Goal: Information Seeking & Learning: Learn about a topic

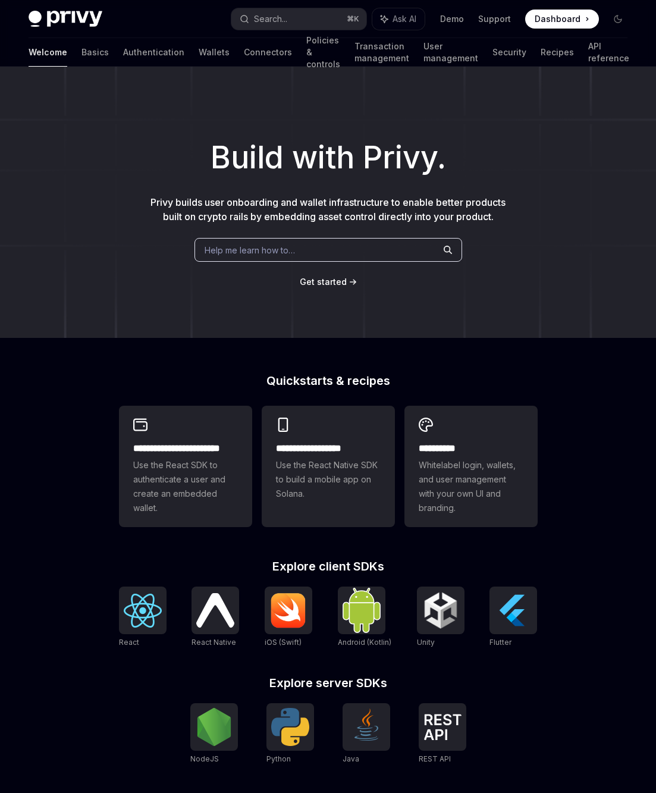
click at [245, 246] on span "Help me learn how to…" at bounding box center [250, 250] width 90 height 12
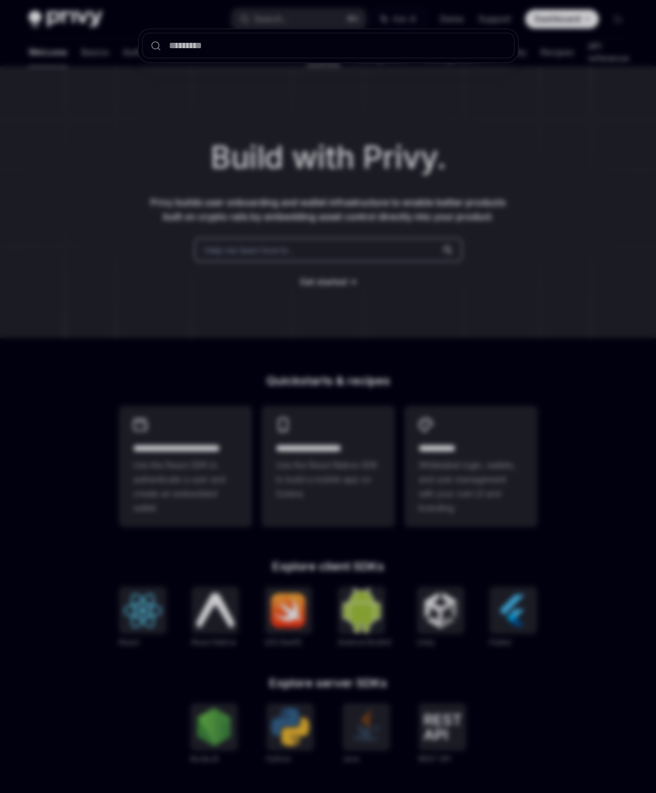
click at [237, 48] on input "text" at bounding box center [328, 46] width 372 height 26
click at [297, 172] on div at bounding box center [328, 396] width 656 height 793
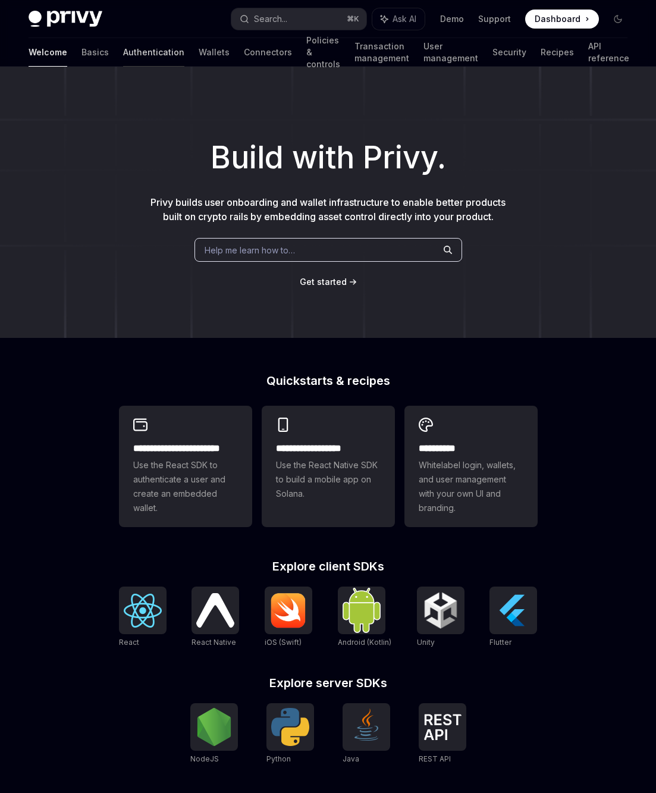
click at [123, 58] on link "Authentication" at bounding box center [153, 52] width 61 height 29
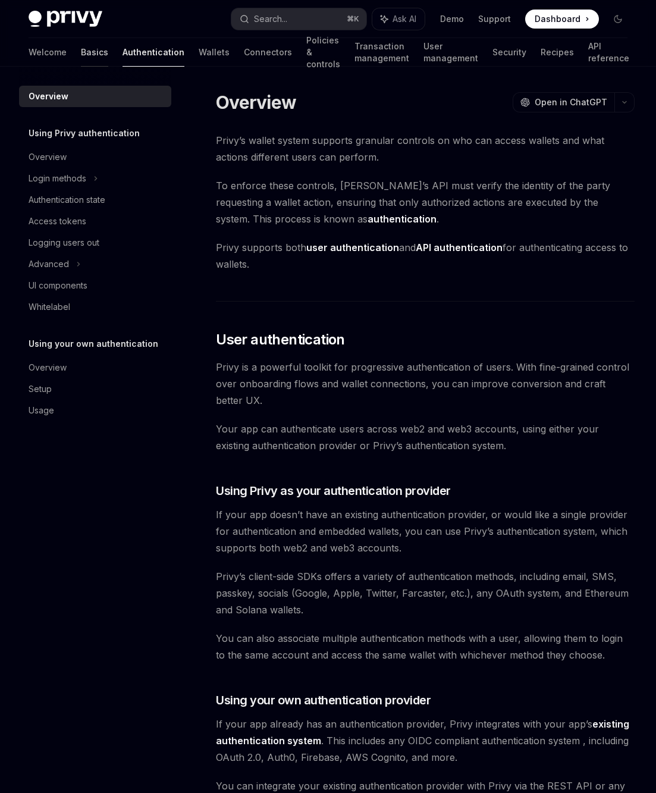
click at [81, 57] on link "Basics" at bounding box center [94, 52] width 27 height 29
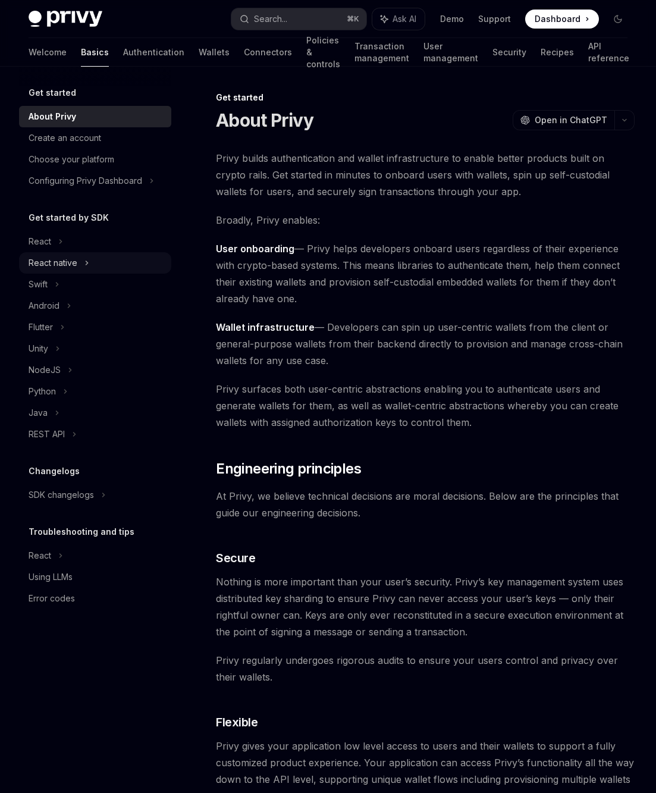
click at [45, 265] on div "React native" at bounding box center [53, 263] width 49 height 14
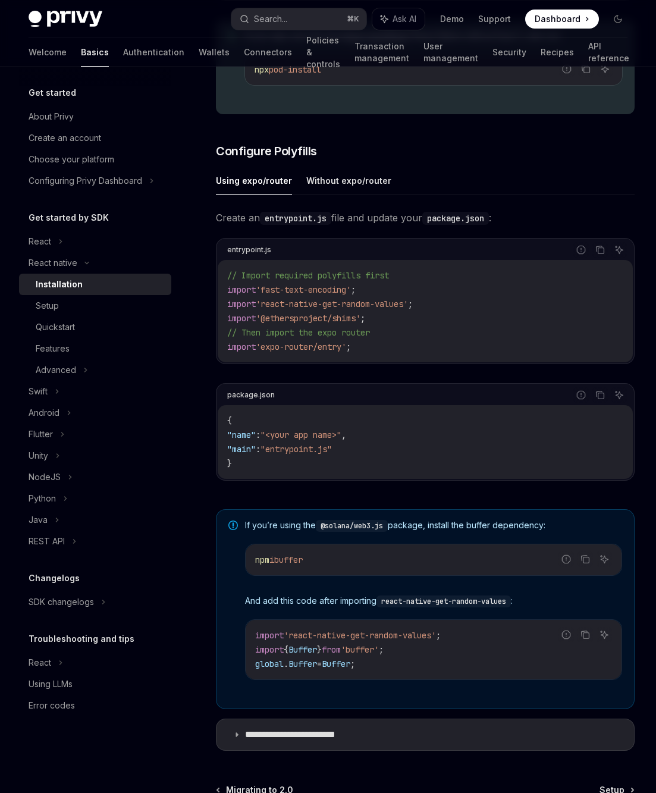
scroll to position [519, 0]
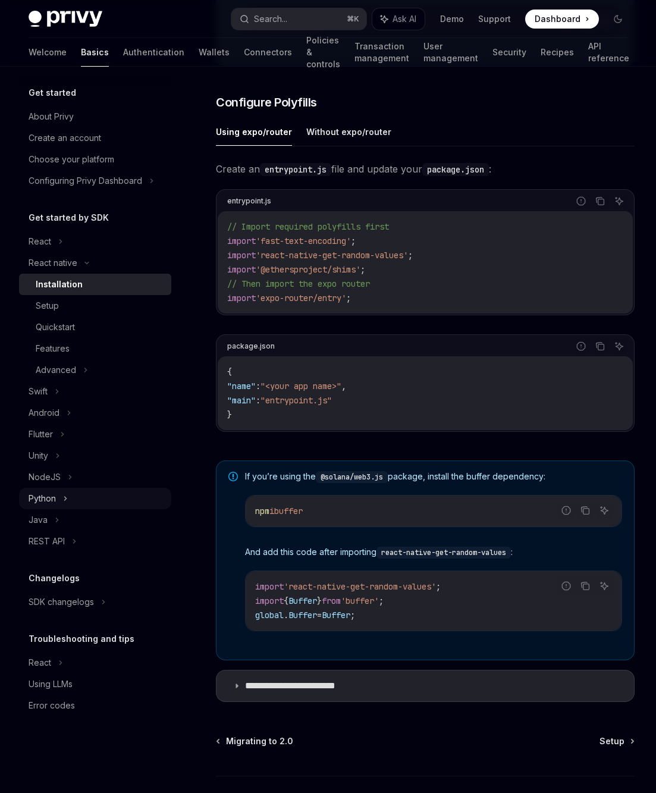
click at [48, 500] on div "Python" at bounding box center [42, 498] width 27 height 14
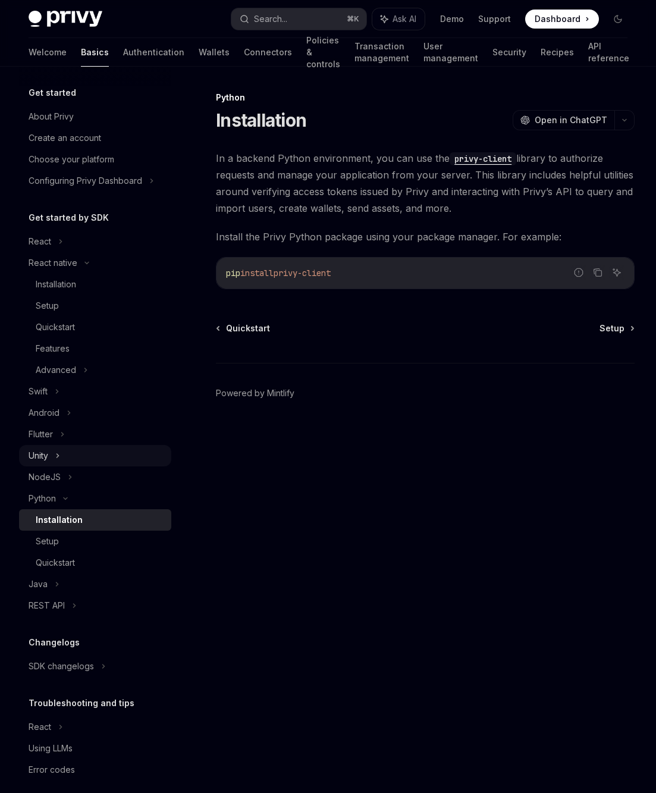
click at [48, 448] on div "Unity" at bounding box center [95, 455] width 152 height 21
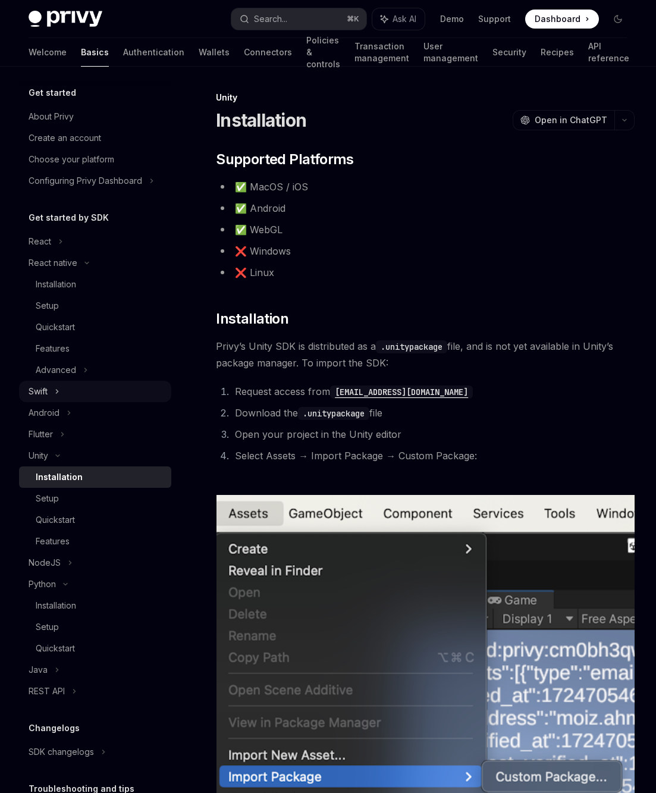
click at [50, 400] on div "Swift" at bounding box center [95, 391] width 152 height 21
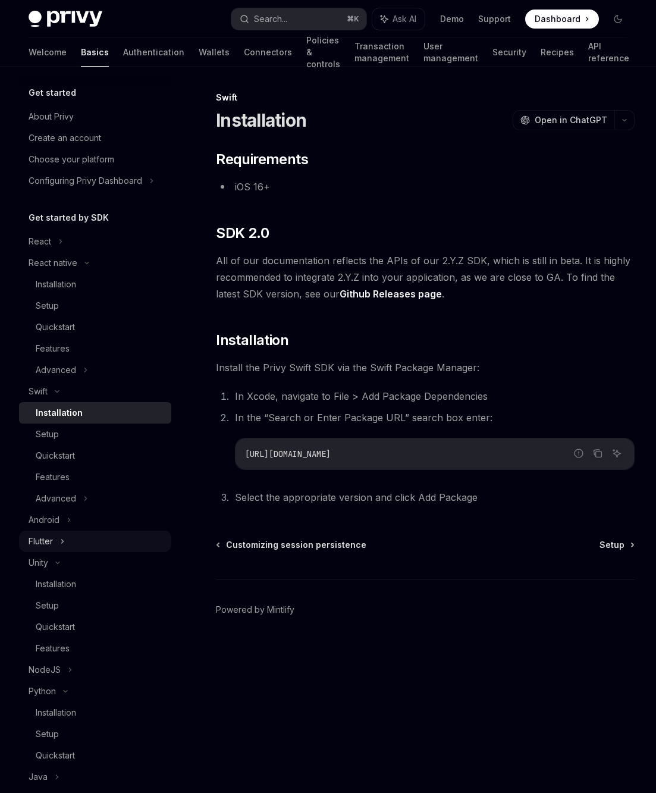
click at [55, 534] on div "Flutter" at bounding box center [95, 541] width 152 height 21
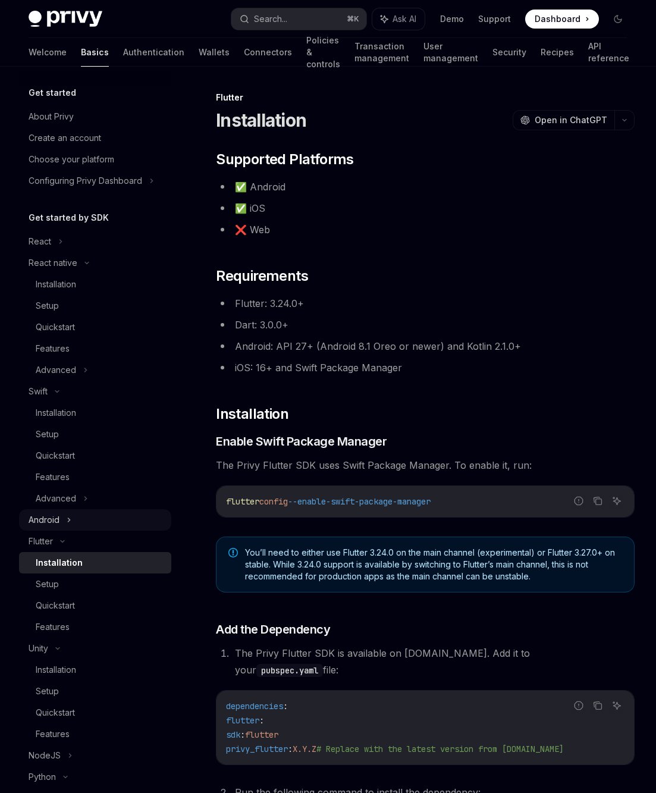
click at [55, 516] on div "Android" at bounding box center [44, 520] width 31 height 14
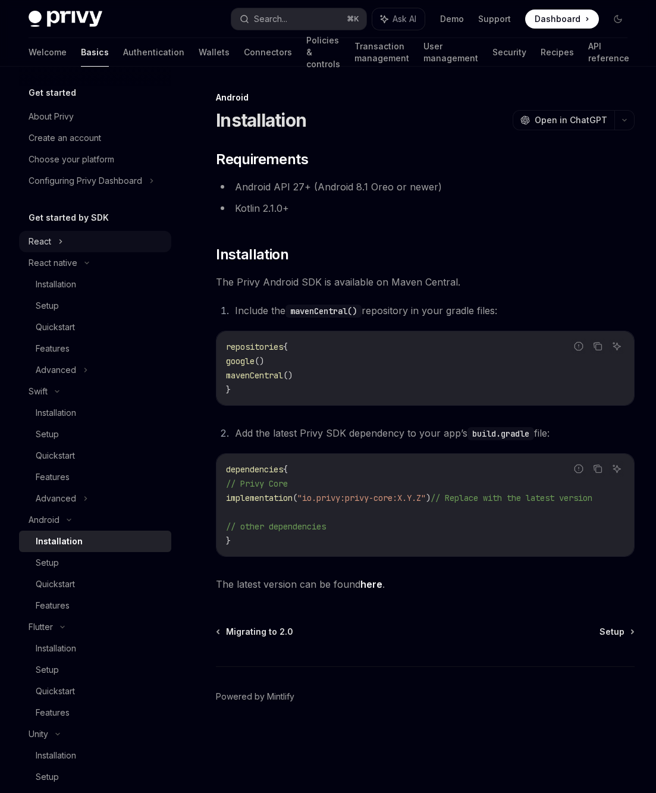
click at [63, 237] on div "React" at bounding box center [95, 241] width 152 height 21
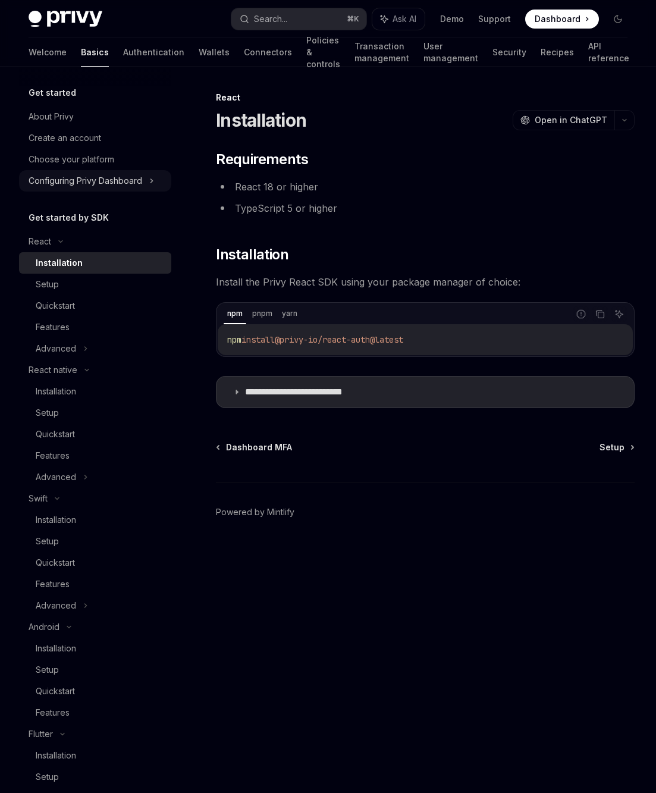
click at [55, 183] on div "Configuring Privy Dashboard" at bounding box center [86, 181] width 114 height 14
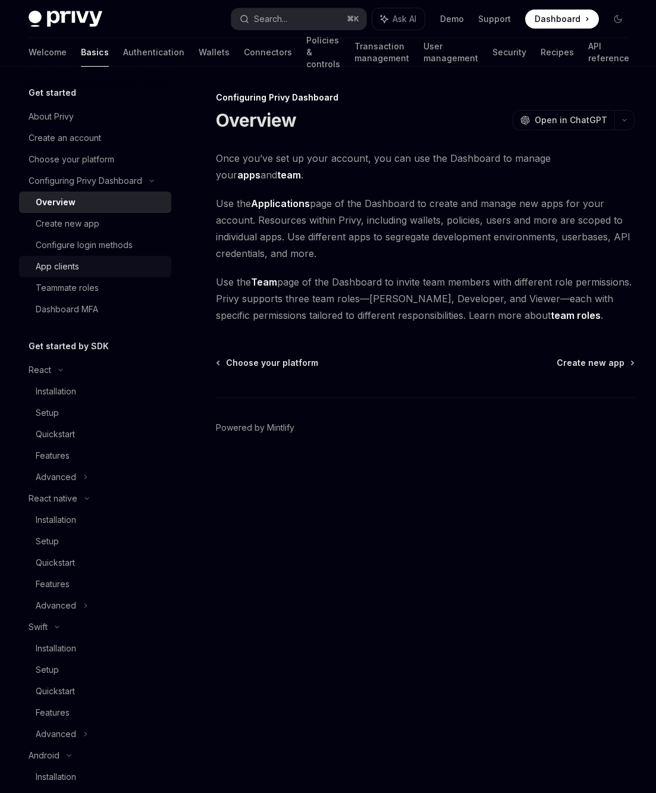
click at [67, 261] on div "App clients" at bounding box center [57, 266] width 43 height 14
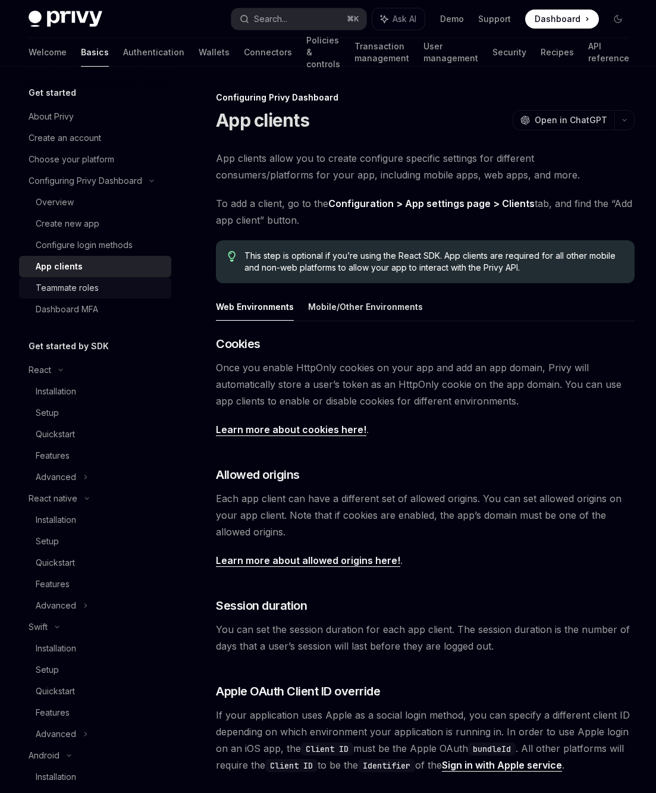
click at [67, 292] on div "Teammate roles" at bounding box center [67, 288] width 63 height 14
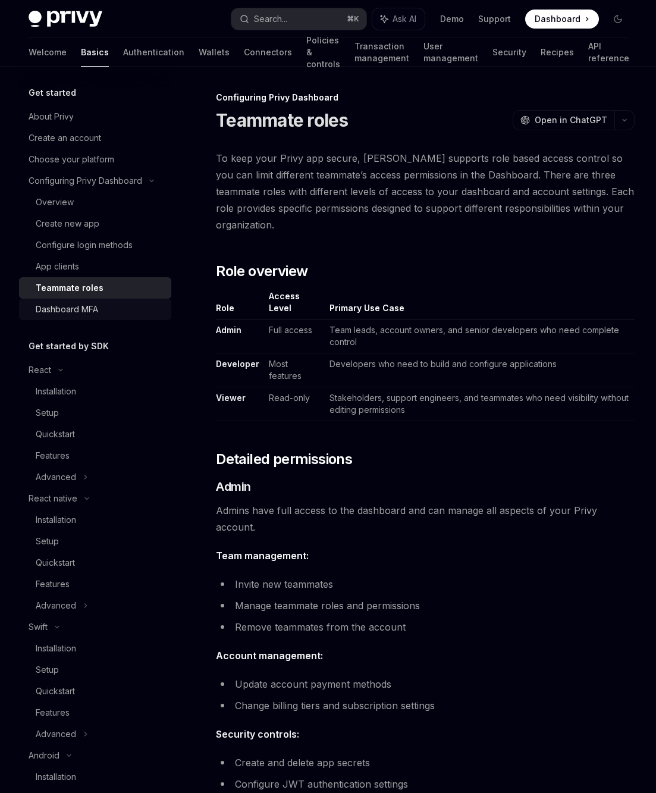
click at [67, 302] on div "Dashboard MFA" at bounding box center [67, 309] width 62 height 14
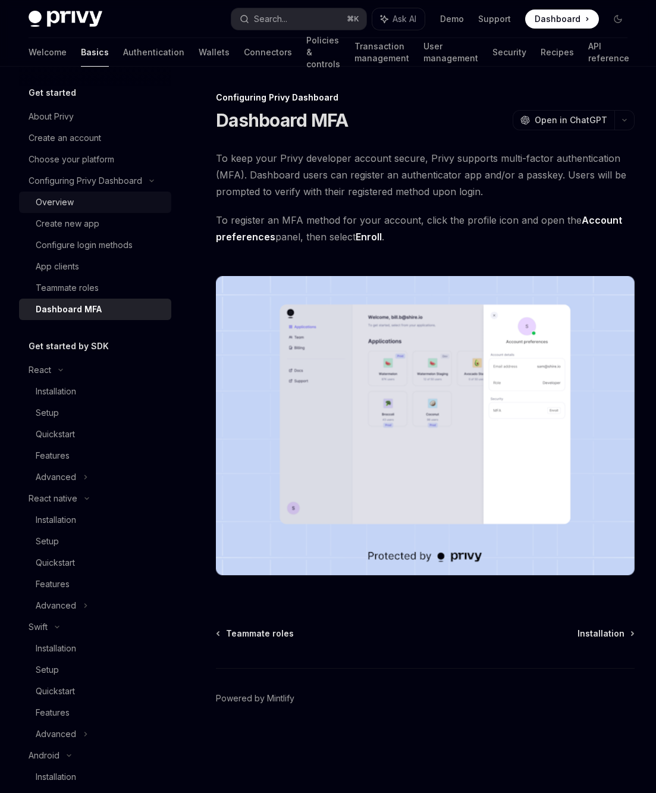
click at [54, 207] on div "Overview" at bounding box center [55, 202] width 38 height 14
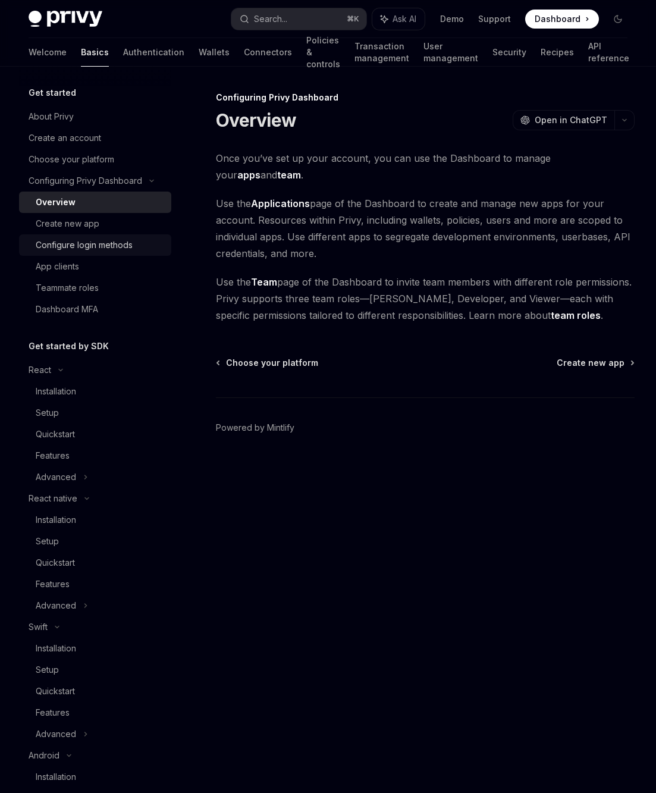
scroll to position [10, 0]
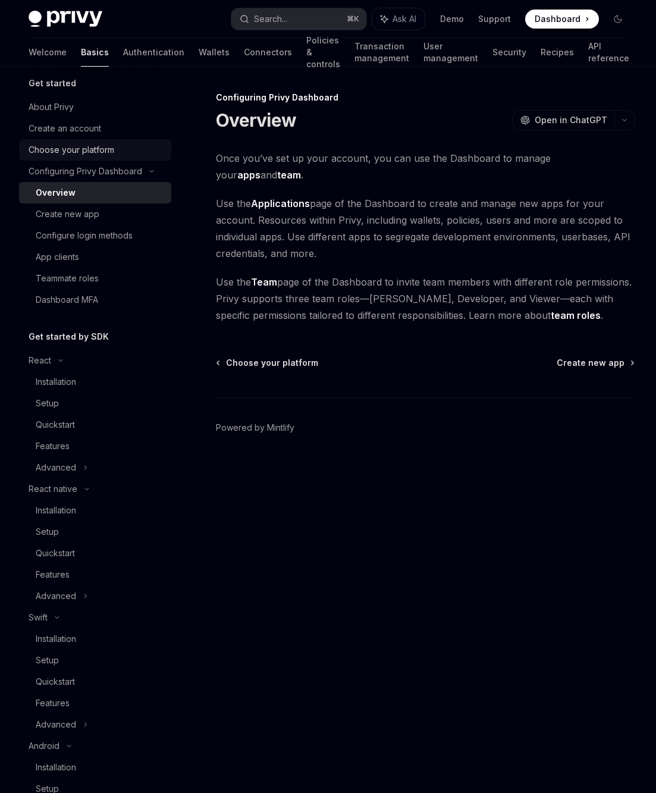
click at [73, 141] on link "Choose your platform" at bounding box center [95, 149] width 152 height 21
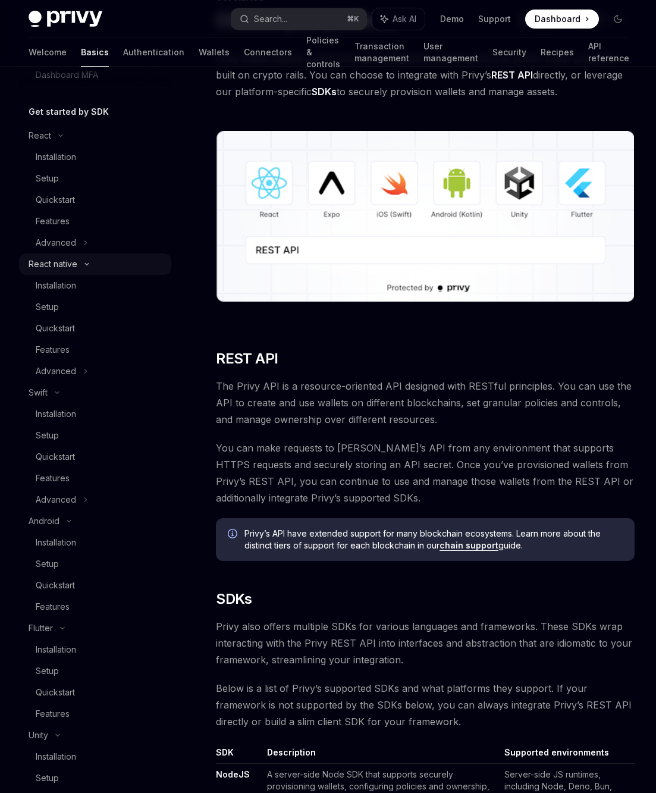
scroll to position [215, 0]
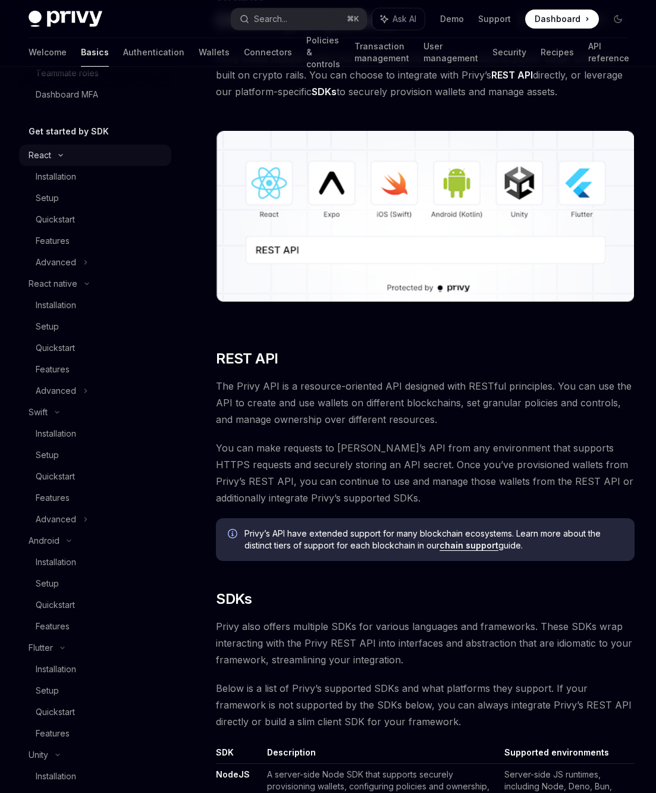
click at [57, 165] on div "React" at bounding box center [95, 155] width 152 height 21
click at [43, 148] on div "React" at bounding box center [40, 155] width 23 height 14
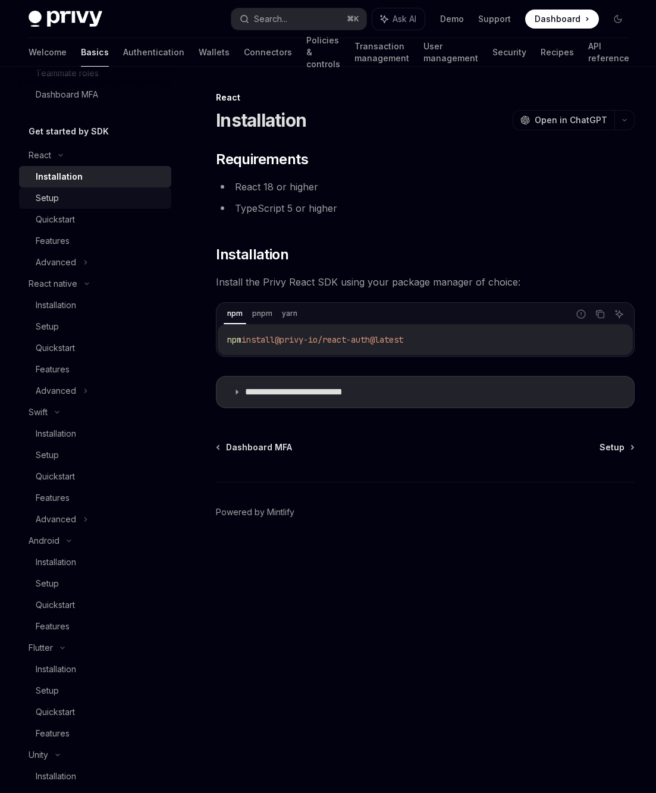
click at [51, 195] on div "Setup" at bounding box center [47, 198] width 23 height 14
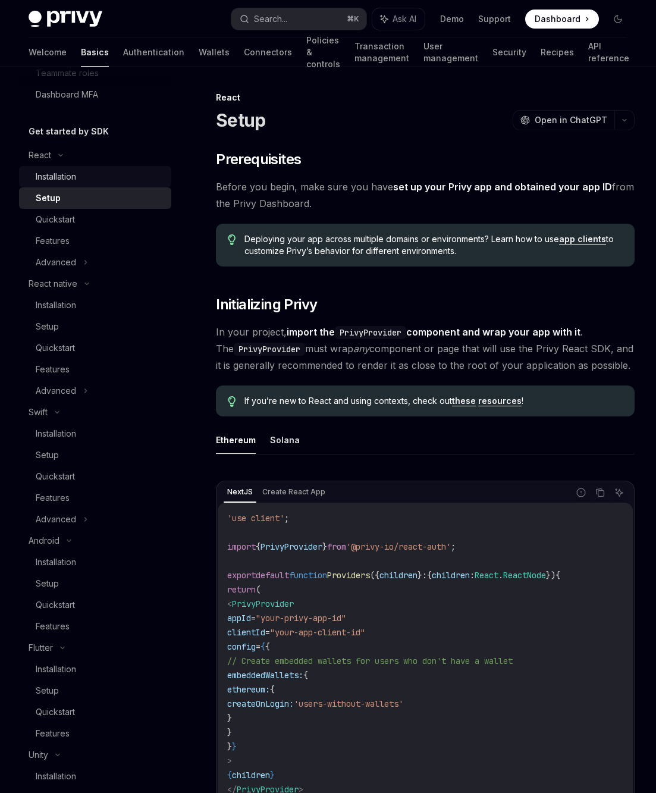
click at [58, 176] on div "Installation" at bounding box center [56, 177] width 40 height 14
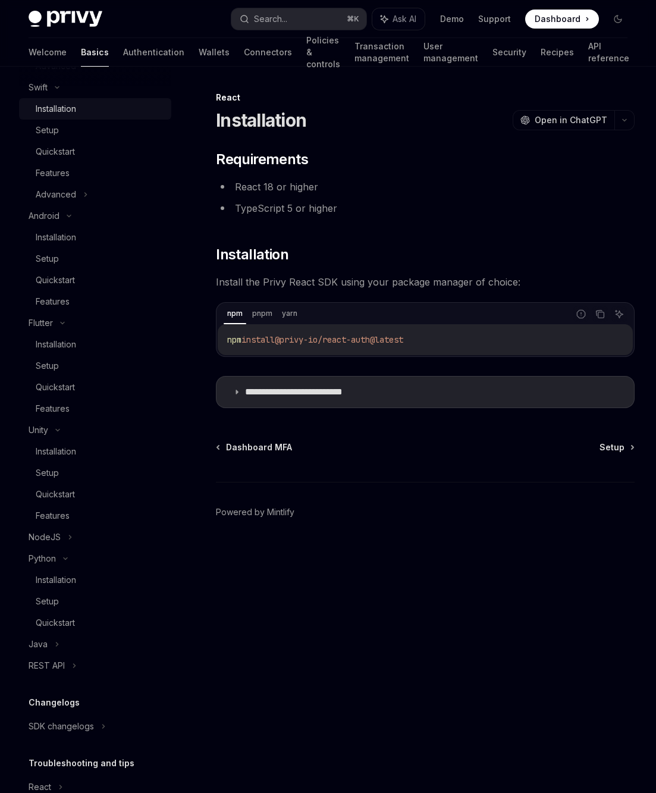
scroll to position [540, 0]
click at [62, 672] on div "REST API" at bounding box center [47, 665] width 36 height 14
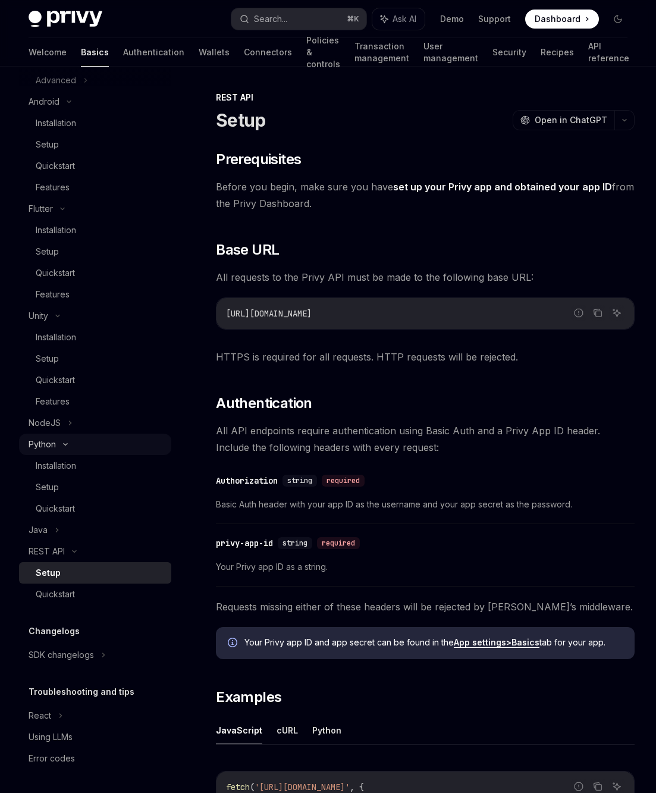
scroll to position [654, 0]
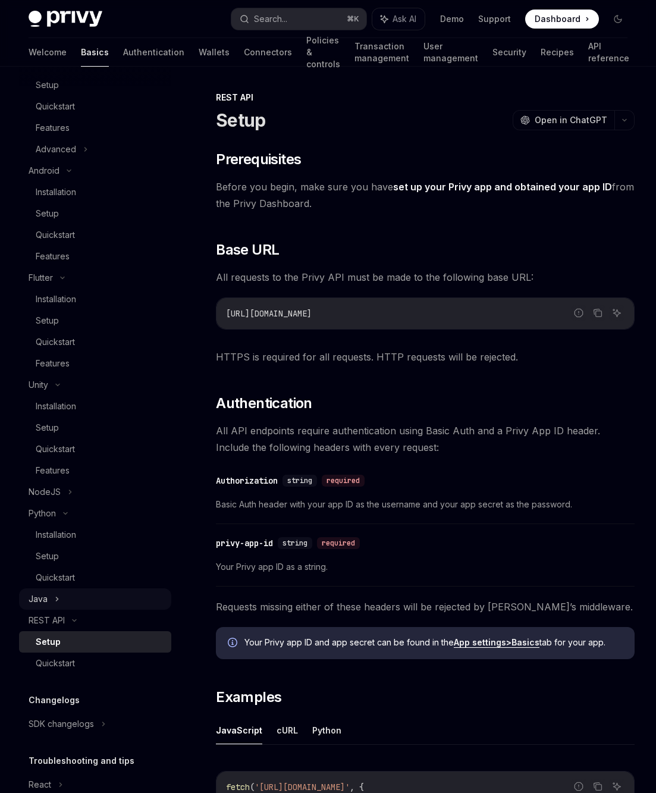
click at [52, 597] on div "Java" at bounding box center [95, 598] width 152 height 21
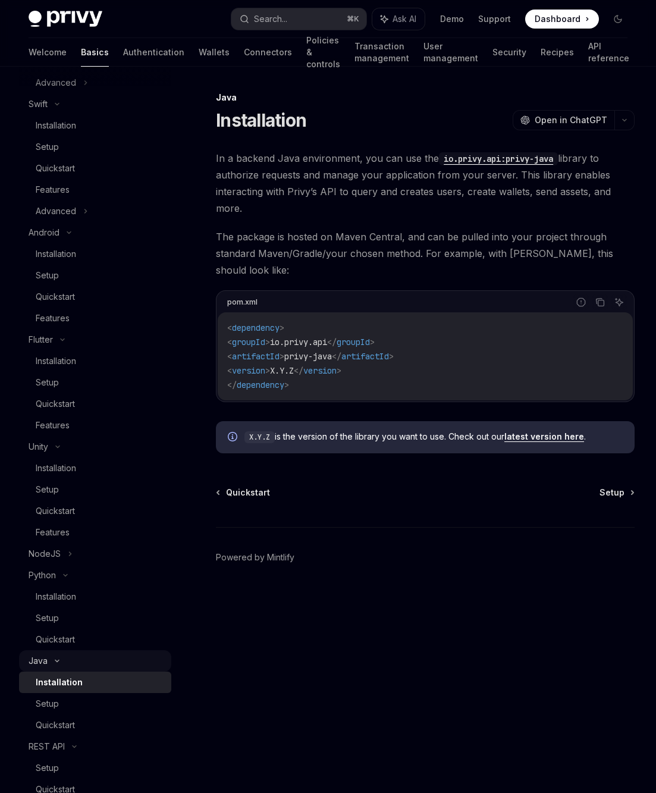
scroll to position [521, 0]
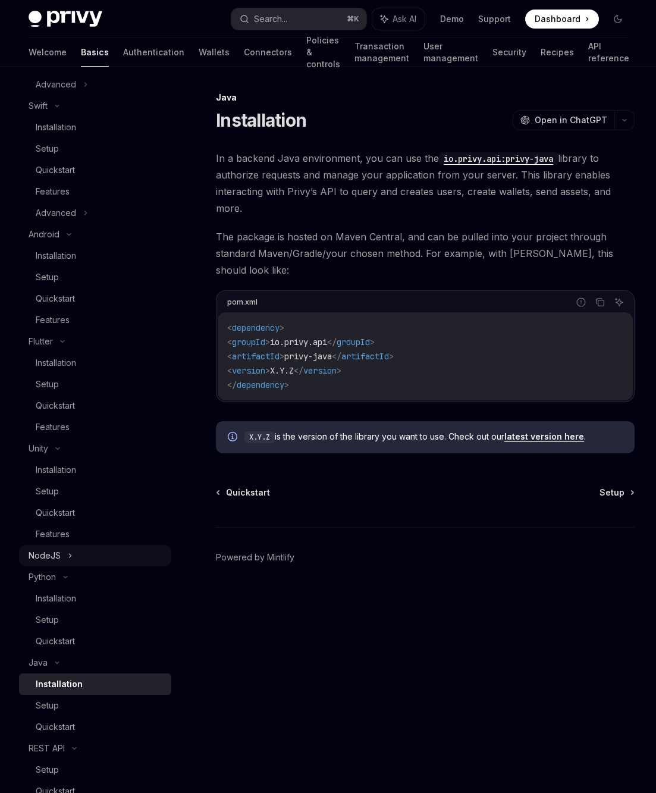
click at [52, 549] on div "NodeJS" at bounding box center [45, 556] width 32 height 14
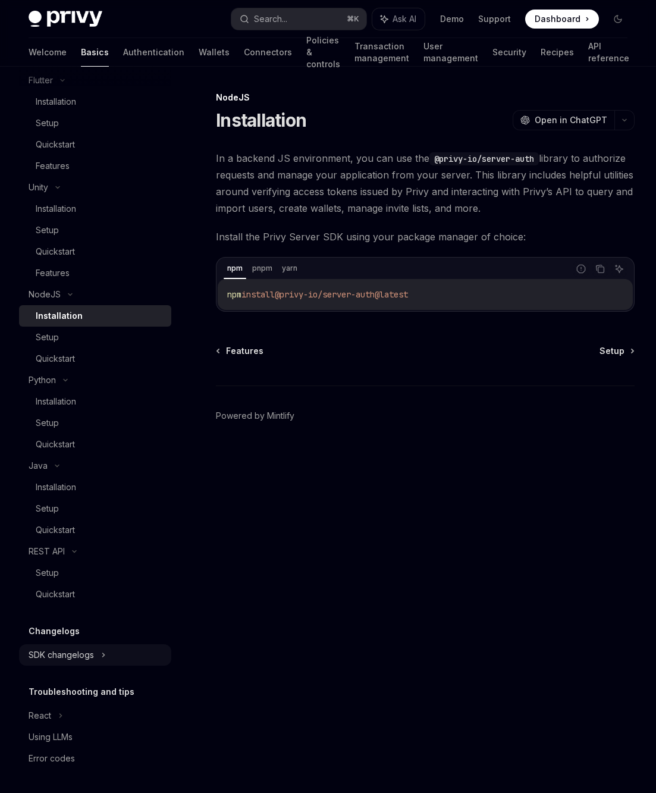
scroll to position [782, 0]
click at [62, 654] on div "SDK changelogs" at bounding box center [61, 655] width 65 height 14
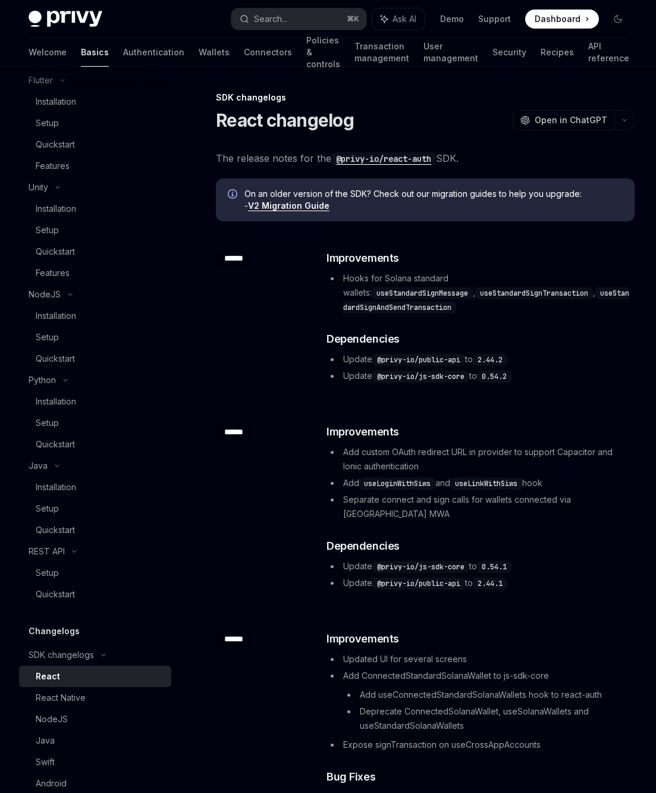
scroll to position [1039, 0]
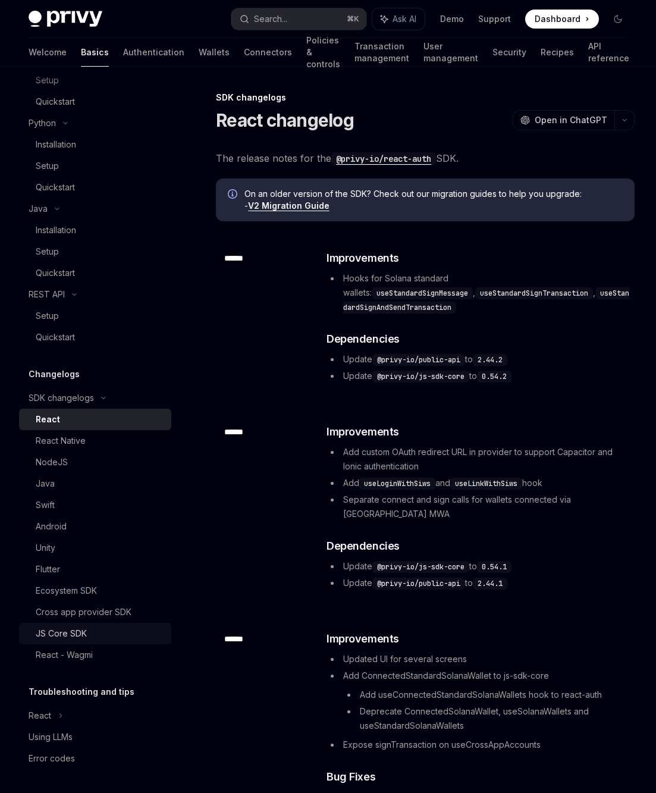
click at [57, 633] on div "JS Core SDK" at bounding box center [61, 633] width 51 height 14
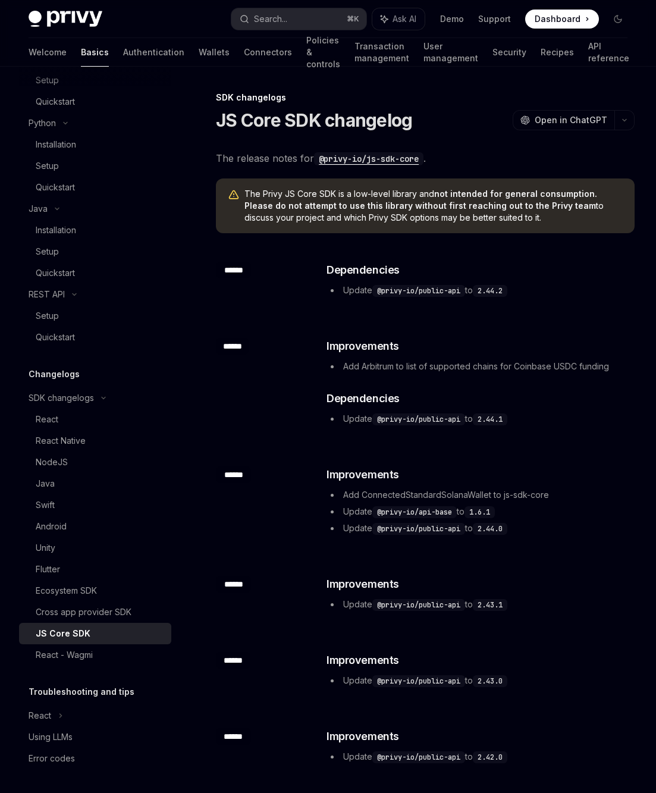
click at [57, 633] on div "JS Core SDK" at bounding box center [63, 633] width 55 height 14
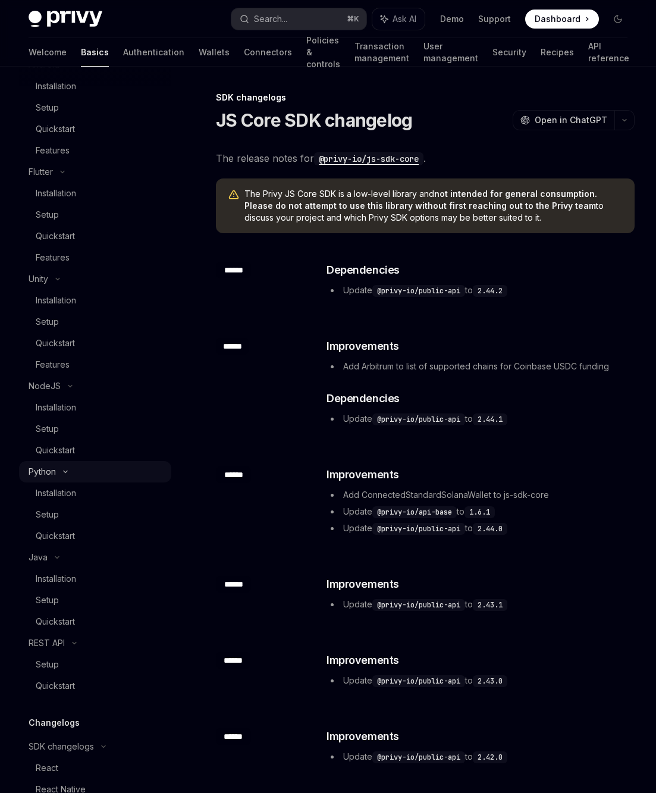
scroll to position [686, 0]
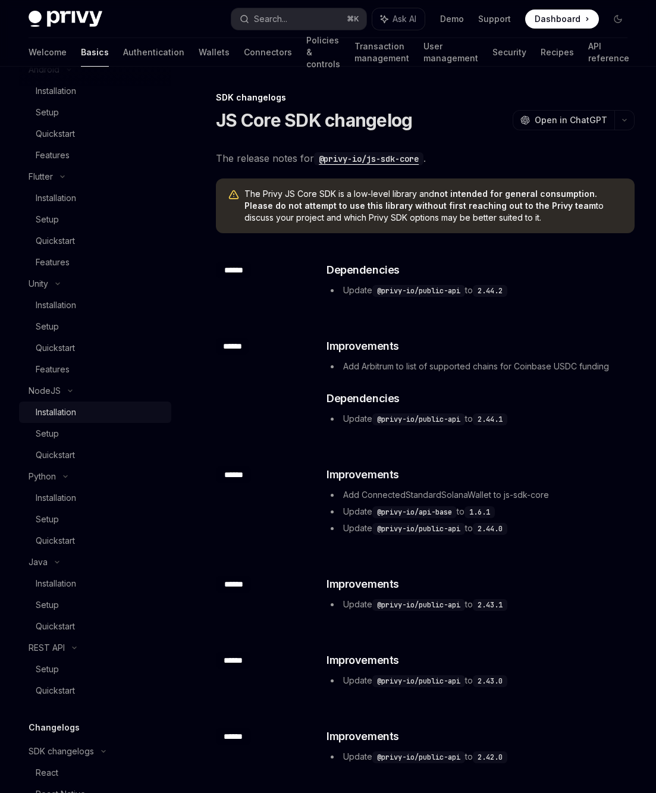
click at [48, 418] on div "Installation" at bounding box center [56, 412] width 40 height 14
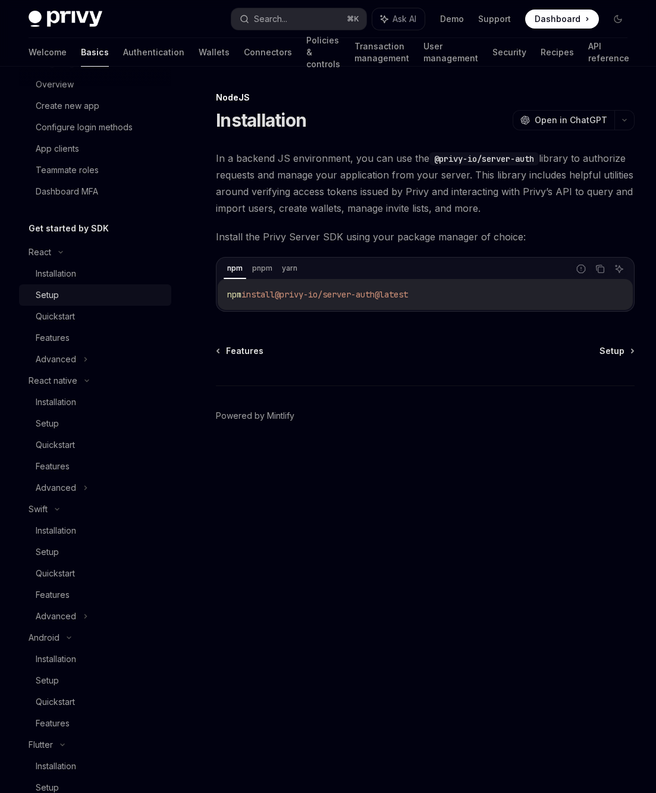
scroll to position [116, 0]
click at [54, 282] on div "Installation" at bounding box center [56, 275] width 40 height 14
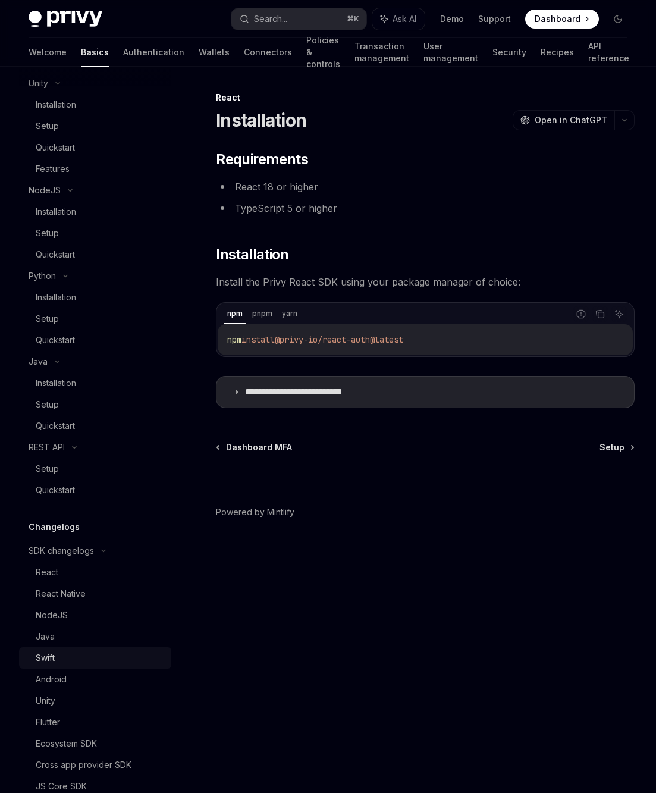
scroll to position [885, 0]
click at [98, 548] on div "SDK changelogs" at bounding box center [95, 552] width 152 height 21
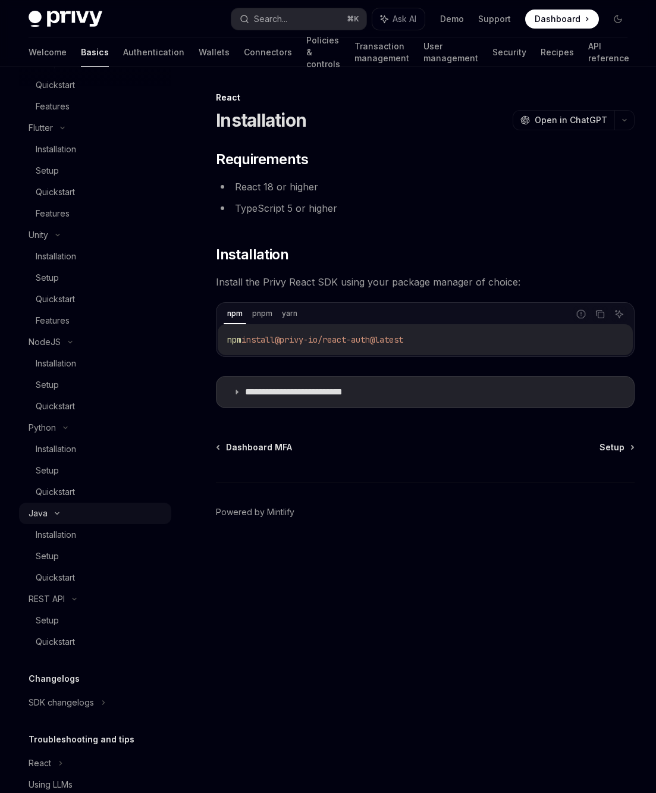
click at [58, 518] on div "Java" at bounding box center [95, 513] width 152 height 21
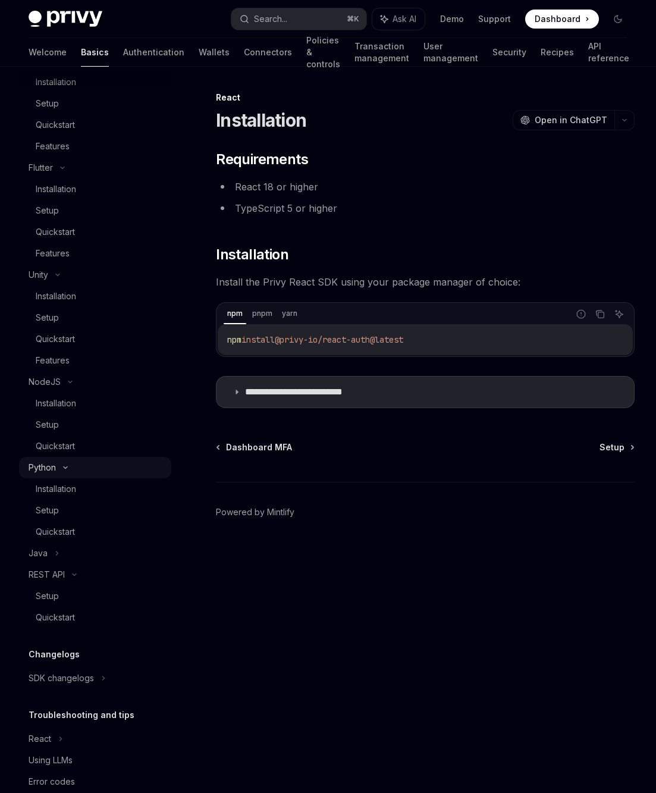
click at [59, 470] on div "Python" at bounding box center [95, 467] width 152 height 21
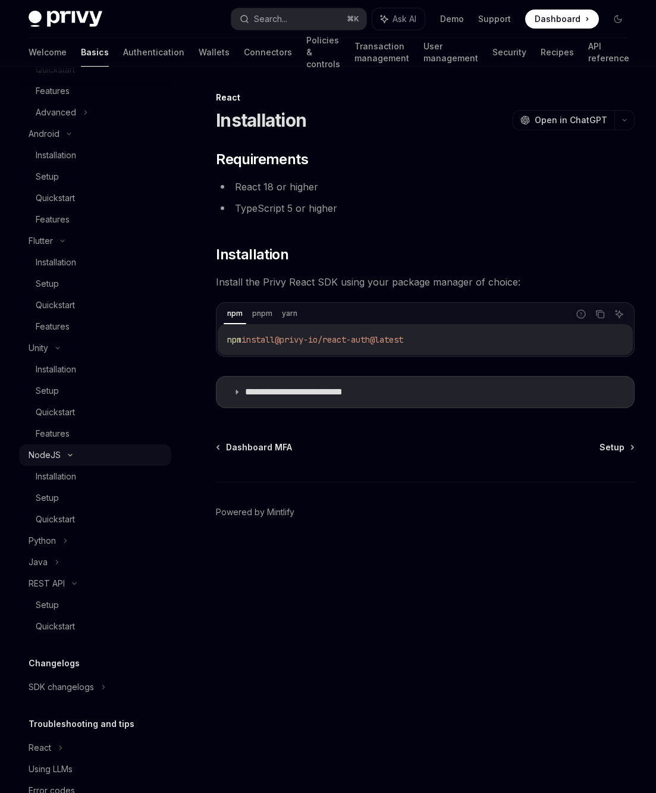
click at [59, 459] on div "NodeJS" at bounding box center [45, 455] width 32 height 14
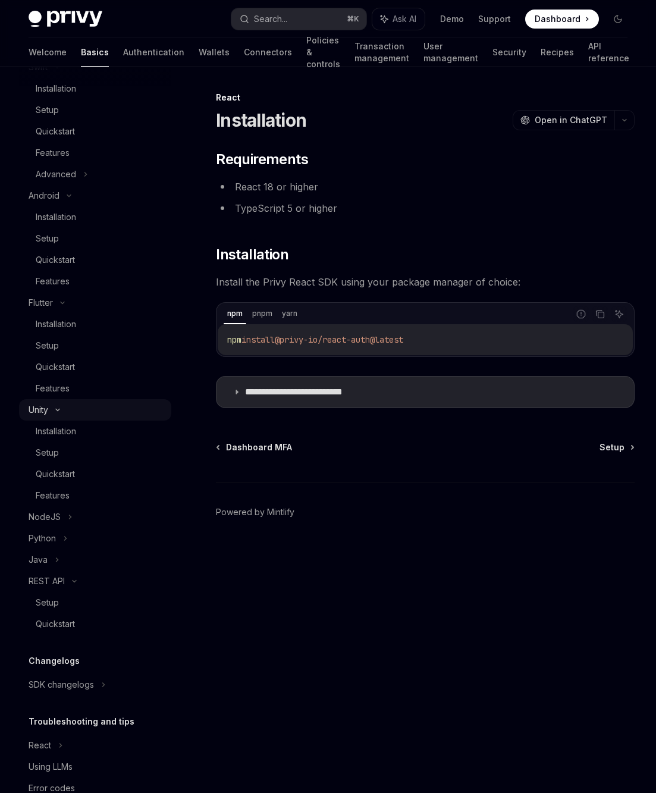
click at [52, 419] on div "Unity" at bounding box center [95, 409] width 152 height 21
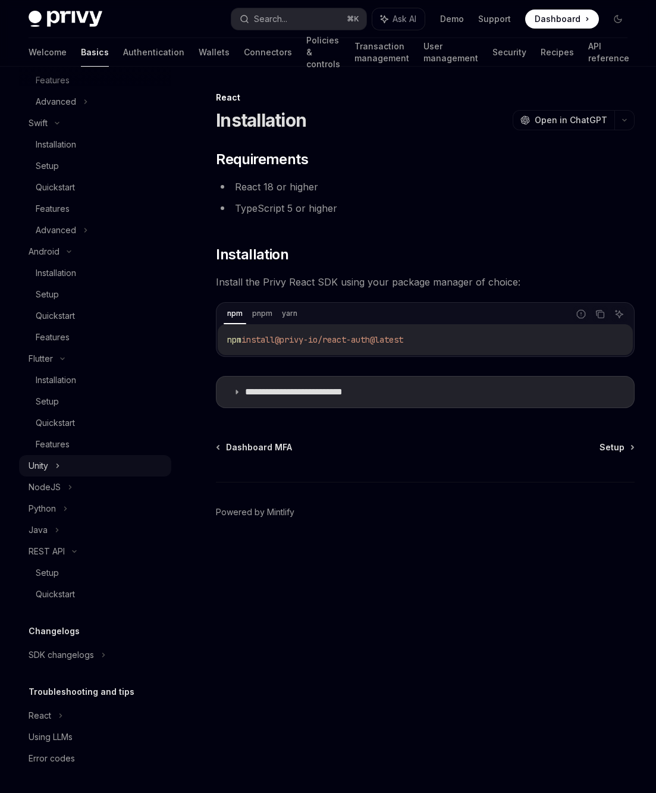
scroll to position [504, 0]
click at [48, 360] on div "Flutter" at bounding box center [41, 359] width 24 height 14
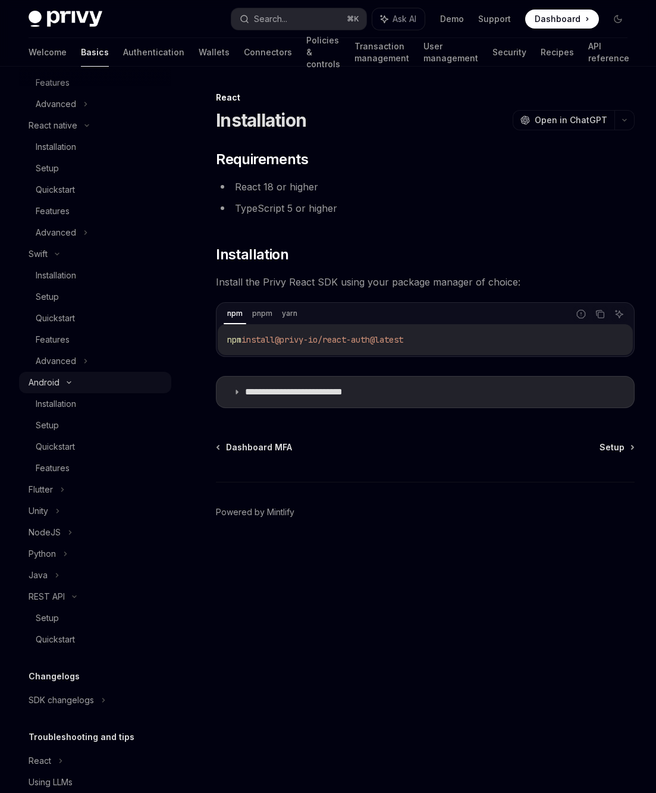
click at [50, 378] on div "Android" at bounding box center [44, 382] width 31 height 14
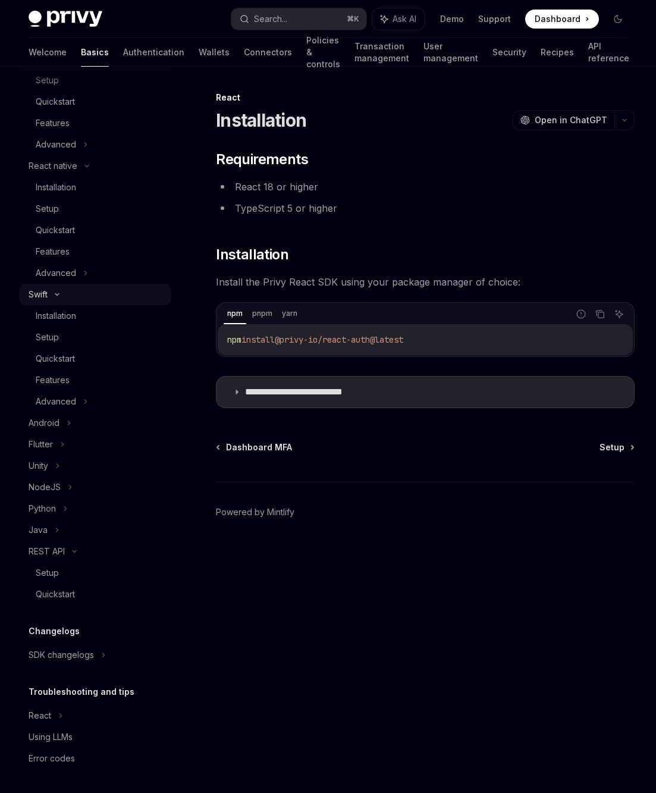
click at [48, 296] on div "Swift" at bounding box center [38, 294] width 19 height 14
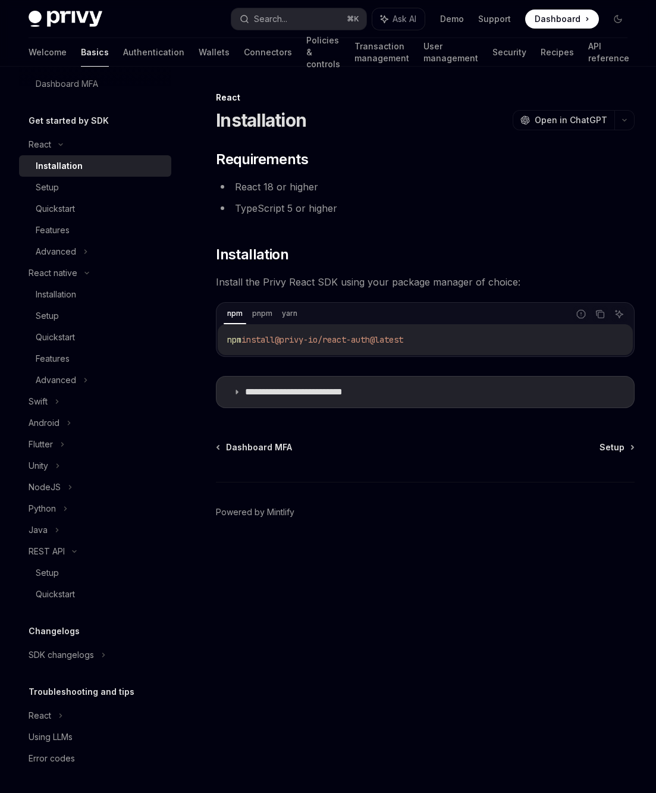
click at [46, 118] on h5 "Get started by SDK" at bounding box center [69, 121] width 80 height 14
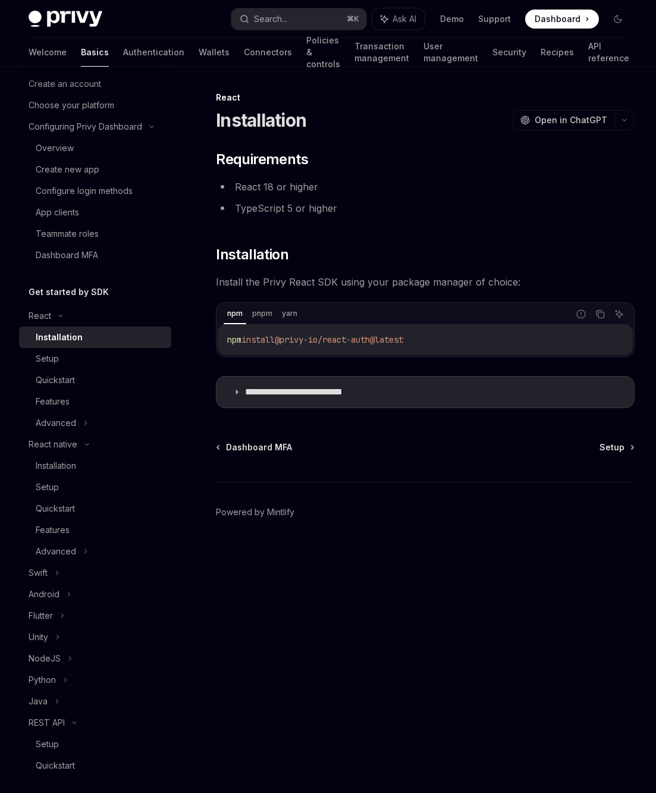
scroll to position [0, 0]
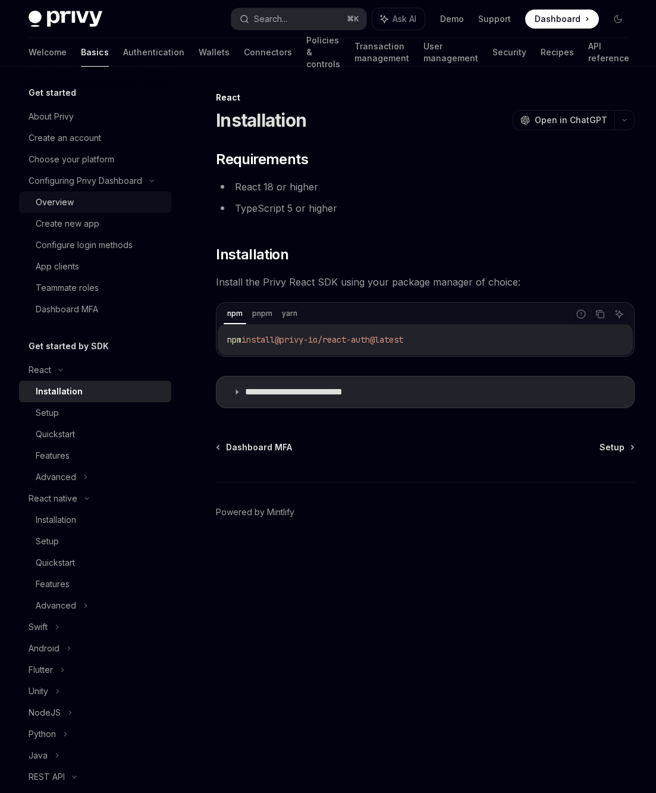
click at [59, 207] on div "Overview" at bounding box center [55, 202] width 38 height 14
type textarea "*"
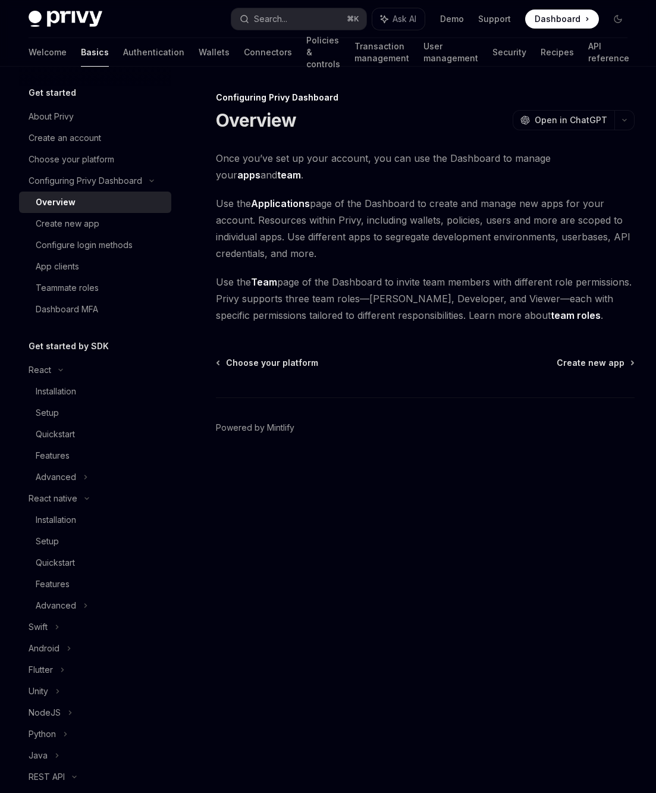
click at [577, 106] on div "Configuring Privy Dashboard Overview OpenAI Open in ChatGPT" at bounding box center [425, 111] width 419 height 39
click at [558, 117] on span "Open in ChatGPT" at bounding box center [571, 120] width 73 height 12
